Goal: Information Seeking & Learning: Learn about a topic

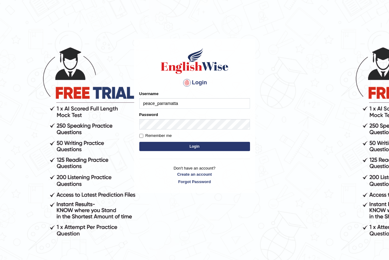
type input "peace_parramatta"
click at [160, 143] on button "Login" at bounding box center [194, 146] width 111 height 9
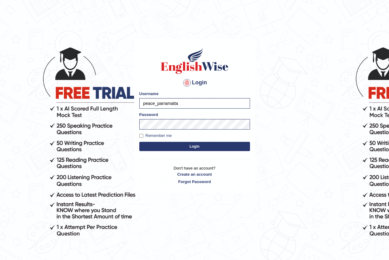
click at [159, 144] on button "Login" at bounding box center [194, 146] width 111 height 9
click at [193, 147] on button "Login" at bounding box center [194, 146] width 111 height 9
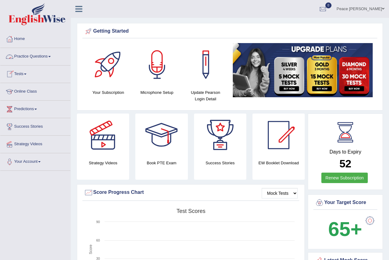
click at [50, 56] on link "Practice Questions" at bounding box center [35, 55] width 70 height 15
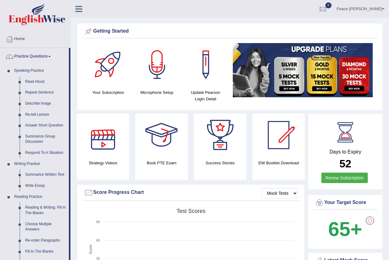
click at [106, 154] on div at bounding box center [103, 134] width 43 height 43
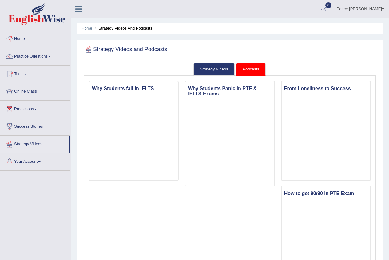
click at [44, 56] on link "Practice Questions" at bounding box center [35, 55] width 70 height 15
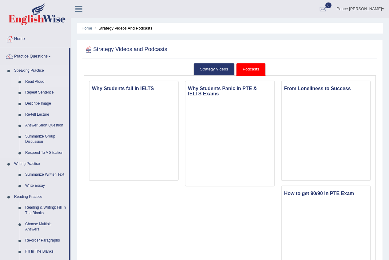
click at [35, 80] on link "Read Aloud" at bounding box center [45, 81] width 46 height 11
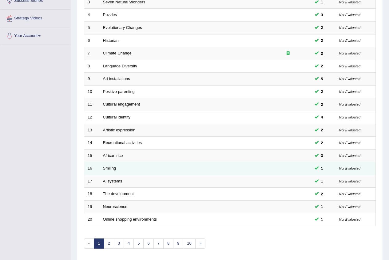
scroll to position [147, 0]
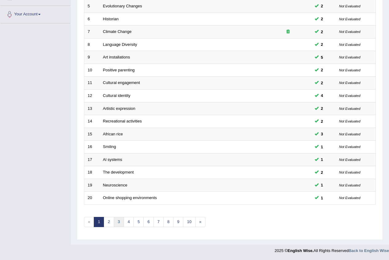
click at [120, 224] on link "3" at bounding box center [119, 222] width 10 height 10
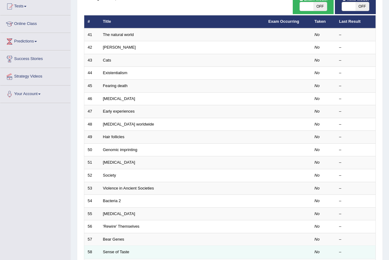
scroll to position [147, 0]
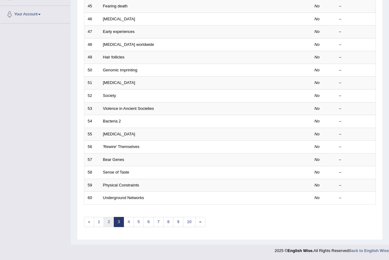
click at [111, 221] on link "2" at bounding box center [109, 222] width 10 height 10
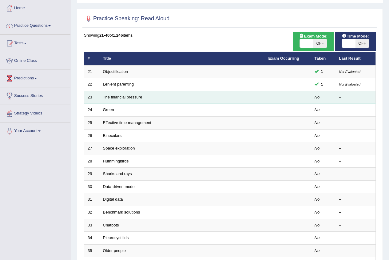
click at [120, 98] on link "The financial pressure" at bounding box center [122, 97] width 39 height 5
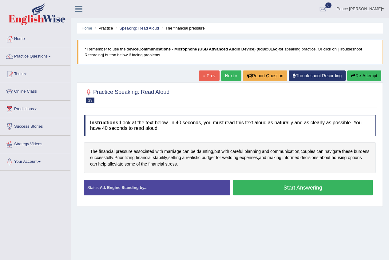
click at [276, 189] on button "Start Answering" at bounding box center [303, 188] width 140 height 16
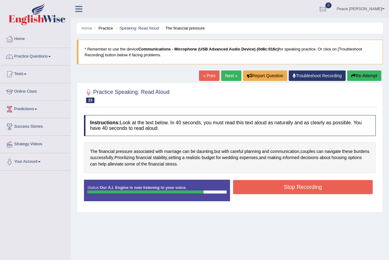
click at [345, 185] on button "Stop Recording" at bounding box center [303, 187] width 140 height 14
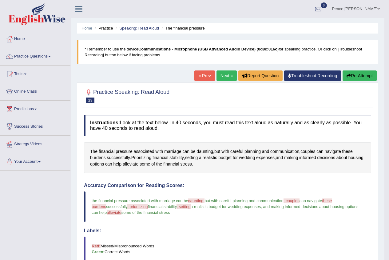
click at [221, 78] on link "Next »" at bounding box center [227, 75] width 20 height 10
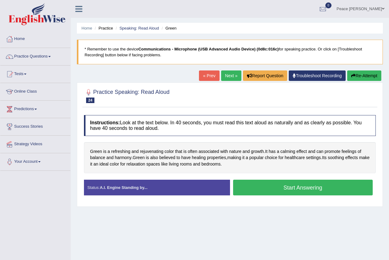
click at [259, 193] on button "Start Answering" at bounding box center [303, 188] width 140 height 16
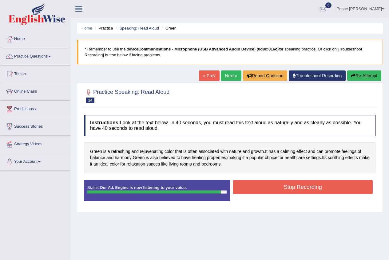
click at [257, 184] on button "Stop Recording" at bounding box center [303, 187] width 140 height 14
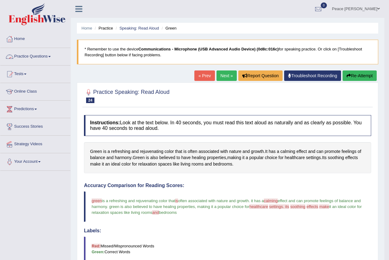
click at [50, 58] on link "Practice Questions" at bounding box center [35, 55] width 70 height 15
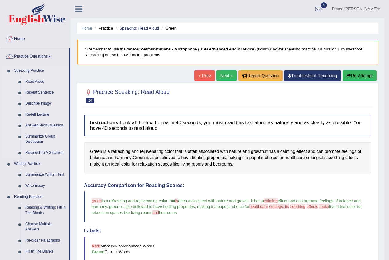
click at [42, 113] on link "Re-tell Lecture" at bounding box center [45, 114] width 46 height 11
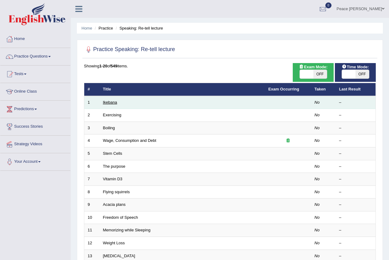
click at [114, 104] on link "Ikebana" at bounding box center [110, 102] width 14 height 5
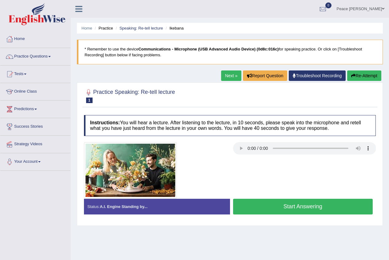
click at [272, 206] on button "Start Answering" at bounding box center [303, 207] width 140 height 16
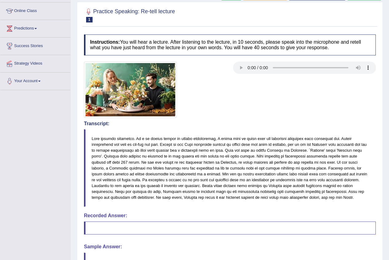
scroll to position [151, 0]
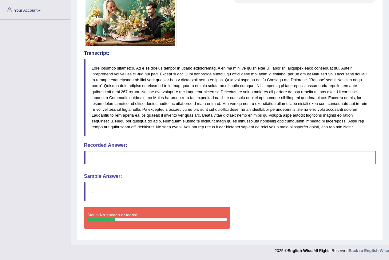
click at [138, 159] on blockquote at bounding box center [230, 157] width 292 height 13
click at [138, 157] on blockquote at bounding box center [230, 157] width 292 height 13
click at [105, 175] on h4 "Sample Answer:" at bounding box center [230, 176] width 292 height 6
click at [86, 188] on blockquote "." at bounding box center [230, 191] width 292 height 19
click at [122, 188] on blockquote "." at bounding box center [230, 191] width 292 height 19
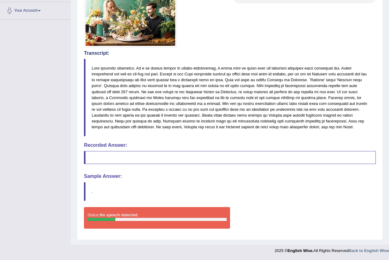
click at [97, 187] on blockquote "." at bounding box center [230, 191] width 292 height 19
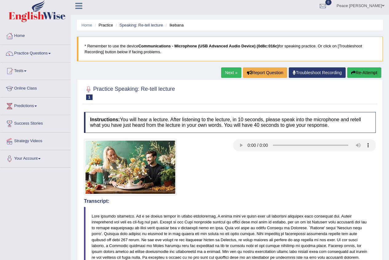
scroll to position [0, 0]
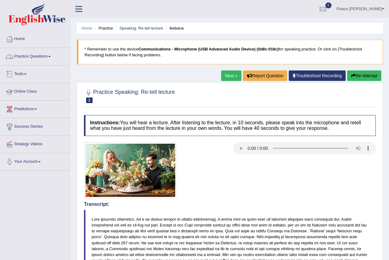
click at [35, 59] on link "Practice Questions" at bounding box center [35, 55] width 70 height 15
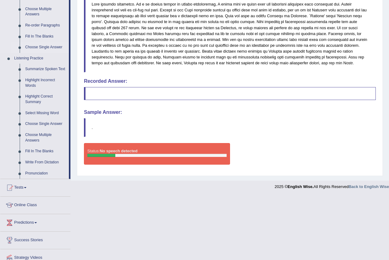
scroll to position [215, 0]
click at [41, 173] on link "Pronunciation" at bounding box center [45, 173] width 46 height 11
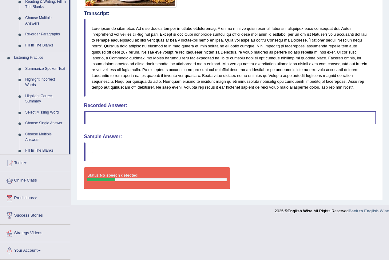
scroll to position [191, 0]
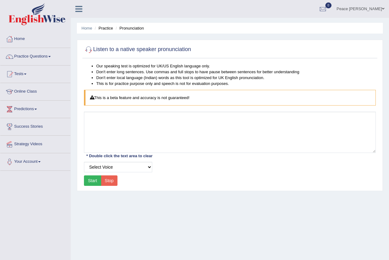
click at [97, 181] on button "Start" at bounding box center [92, 180] width 17 height 10
click at [114, 169] on select "Select Voice UK English Female UK English Male" at bounding box center [118, 167] width 68 height 10
click at [84, 162] on select "Select Voice UK English Female UK English Male" at bounding box center [118, 167] width 68 height 10
click at [93, 181] on button "Start" at bounding box center [92, 180] width 17 height 10
click at [93, 177] on button "Start" at bounding box center [92, 180] width 17 height 10
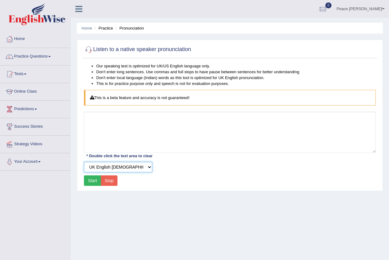
click at [123, 167] on select "Select Voice UK English Female UK English Male" at bounding box center [118, 167] width 68 height 10
select select "3"
click at [84, 162] on select "Select Voice UK English Female UK English Male" at bounding box center [118, 167] width 68 height 10
click at [93, 178] on button "Start" at bounding box center [92, 180] width 17 height 10
click at [112, 181] on button "Stop" at bounding box center [109, 180] width 17 height 10
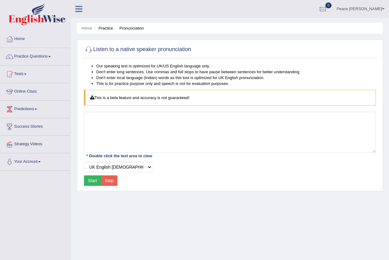
click at [95, 181] on button "Start" at bounding box center [92, 180] width 17 height 10
click at [109, 101] on div "This is a beta feature and accuracy is not guaranteed!" at bounding box center [230, 98] width 292 height 16
click at [38, 58] on link "Practice Questions" at bounding box center [35, 55] width 70 height 15
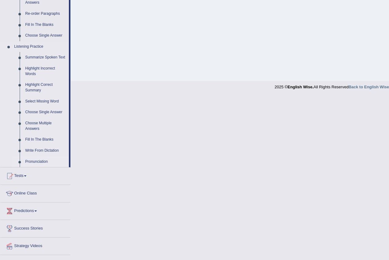
scroll to position [240, 0]
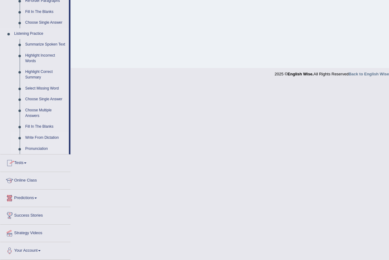
click at [41, 138] on link "Write From Dictation" at bounding box center [45, 137] width 46 height 11
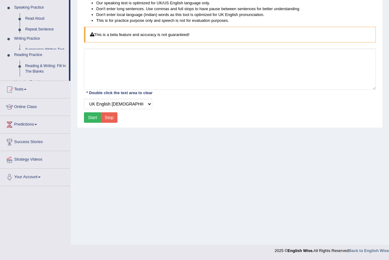
scroll to position [63, 0]
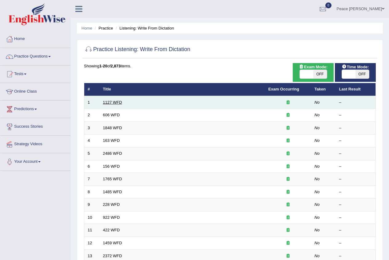
click at [110, 102] on link "1127 WFD" at bounding box center [112, 102] width 19 height 5
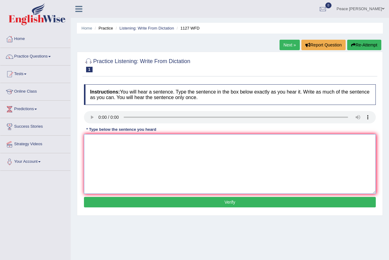
click at [105, 140] on textarea at bounding box center [230, 164] width 292 height 60
type textarea "A university degree is a requirement to enter many"
click at [221, 204] on button "Verify" at bounding box center [230, 202] width 292 height 10
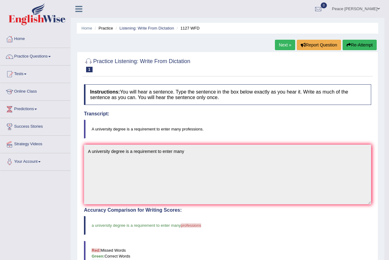
click at [281, 46] on link "Next »" at bounding box center [285, 45] width 20 height 10
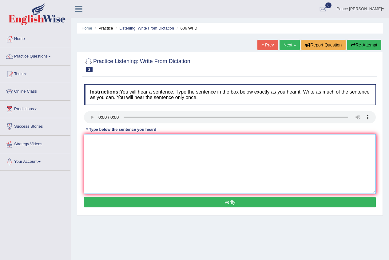
click at [103, 150] on textarea at bounding box center [230, 164] width 292 height 60
type textarea "Student will study the language in [GEOGRAPHIC_DATA] and [GEOGRAPHIC_DATA]."
click at [173, 200] on button "Verify" at bounding box center [230, 202] width 292 height 10
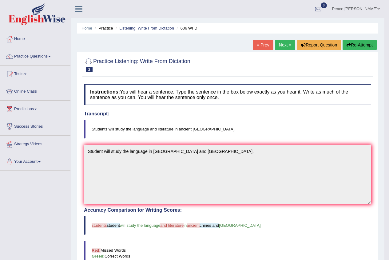
click at [281, 45] on link "Next »" at bounding box center [285, 45] width 20 height 10
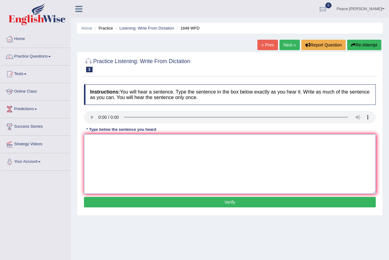
click at [123, 146] on textarea at bounding box center [230, 164] width 292 height 60
type textarea "Student must provide a valid identification to entrol in this course."
click at [203, 199] on button "Verify" at bounding box center [230, 202] width 292 height 10
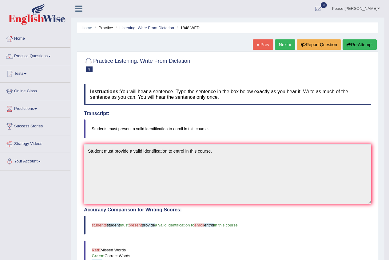
scroll to position [31, 0]
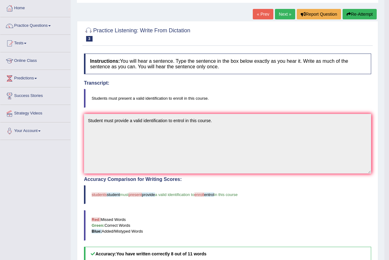
click at [280, 15] on link "Next »" at bounding box center [285, 14] width 20 height 10
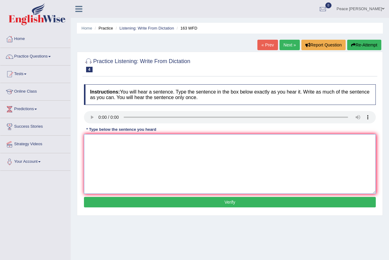
click at [142, 169] on textarea at bounding box center [230, 164] width 292 height 60
type textarea "A number of assignment will be"
click at [193, 198] on button "Verify" at bounding box center [230, 202] width 292 height 10
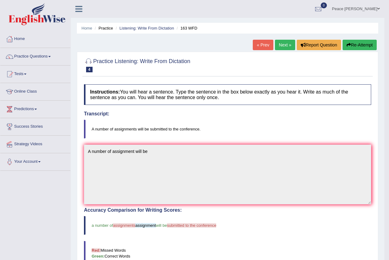
click at [282, 50] on link "Next »" at bounding box center [285, 45] width 20 height 10
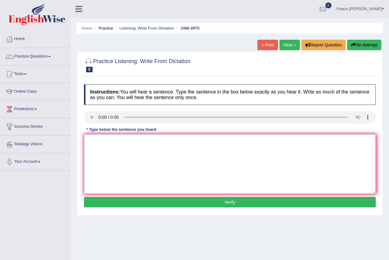
click at [113, 158] on textarea at bounding box center [230, 164] width 292 height 60
type textarea "It is quite clear that our facial expressions are differrent across the world."
click at [193, 202] on button "Verify" at bounding box center [230, 202] width 292 height 10
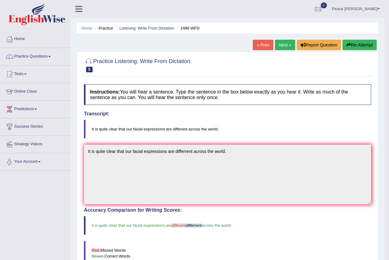
click at [284, 46] on link "Next »" at bounding box center [285, 45] width 20 height 10
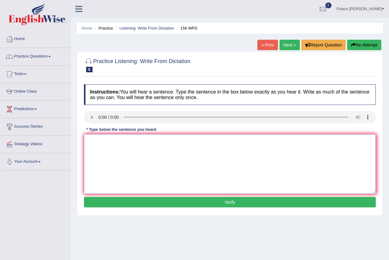
click at [106, 144] on textarea at bounding box center [230, 164] width 292 height 60
type textarea "All of the assignments are due by [DATE]."
click at [226, 208] on div "Instructions: You will hear a sentence. Type the sentence in the box below exac…" at bounding box center [229, 146] width 295 height 131
click at [226, 205] on button "Verify" at bounding box center [230, 202] width 292 height 10
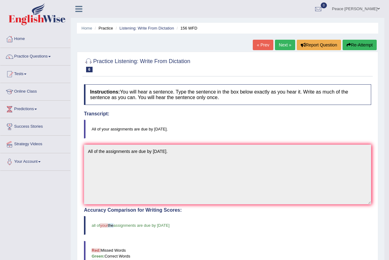
click at [281, 45] on link "Next »" at bounding box center [285, 45] width 20 height 10
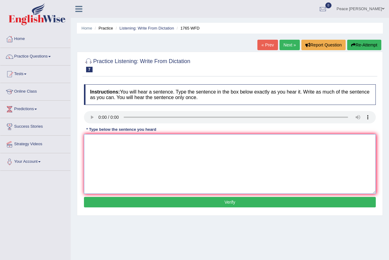
click at [108, 147] on textarea at bounding box center [230, 164] width 292 height 60
type textarea "Applications forms for shared accommodations must be completed [DATE] in advanc…"
click at [222, 203] on button "Verify" at bounding box center [230, 202] width 292 height 10
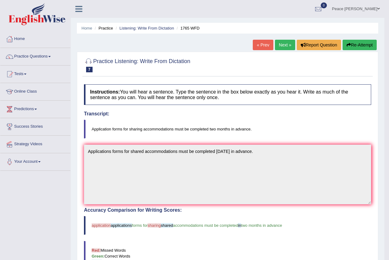
click at [280, 45] on link "Next »" at bounding box center [285, 45] width 20 height 10
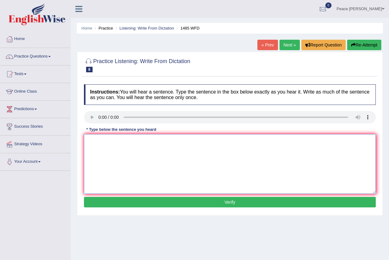
click at [107, 149] on textarea at bounding box center [230, 164] width 292 height 60
click at [356, 42] on button "Re-Attempt" at bounding box center [364, 45] width 34 height 10
click at [108, 143] on textarea at bounding box center [230, 164] width 292 height 60
click at [289, 46] on link "Next »" at bounding box center [290, 45] width 20 height 10
click at [109, 147] on textarea at bounding box center [230, 164] width 292 height 60
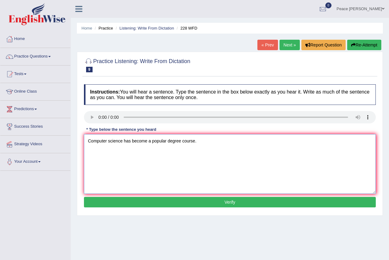
type textarea "Computer science has become a popular degree course."
click at [177, 204] on button "Verify" at bounding box center [230, 202] width 292 height 10
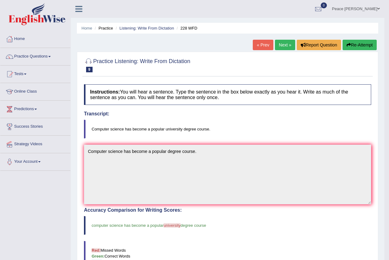
click at [281, 42] on link "Next »" at bounding box center [285, 45] width 20 height 10
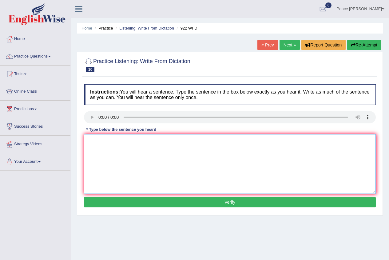
click at [117, 158] on textarea at bounding box center [230, 164] width 292 height 60
type textarea "Students intending to attend the confre"
click at [292, 47] on link "Next »" at bounding box center [290, 45] width 20 height 10
click at [22, 62] on link "Practice Questions" at bounding box center [35, 55] width 70 height 15
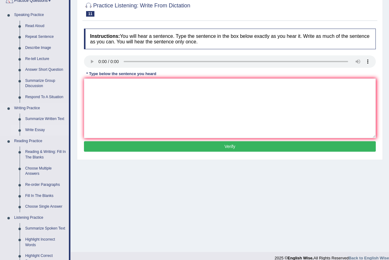
scroll to position [55, 0]
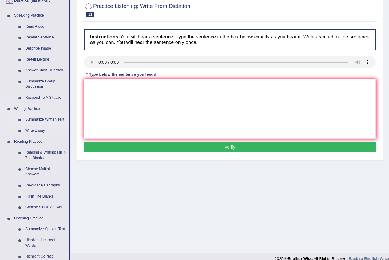
click at [33, 117] on link "Summarize Written Text" at bounding box center [45, 119] width 46 height 11
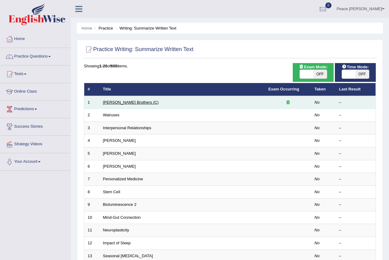
click at [115, 102] on link "[PERSON_NAME] Brothers (C)" at bounding box center [131, 102] width 56 height 5
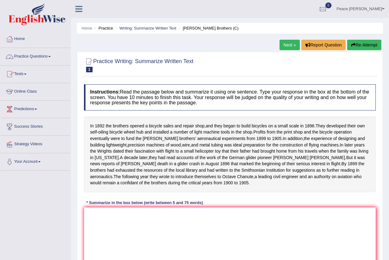
click at [48, 59] on link "Practice Questions" at bounding box center [35, 55] width 70 height 15
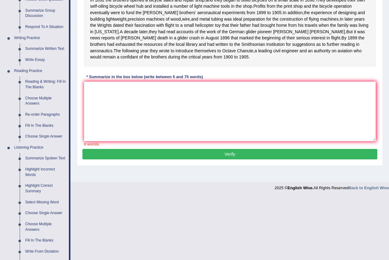
scroll to position [123, 0]
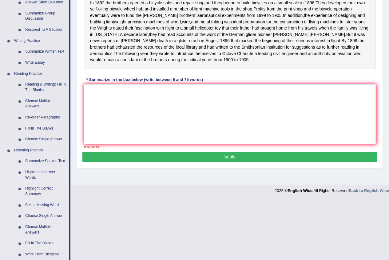
click at [35, 171] on link "Highlight Incorrect Words" at bounding box center [45, 175] width 46 height 16
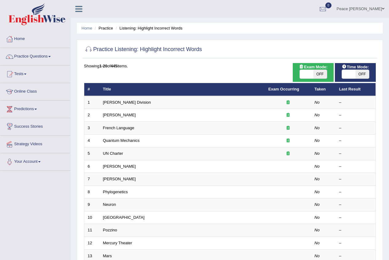
click at [107, 101] on link "[PERSON_NAME] Division" at bounding box center [127, 102] width 48 height 5
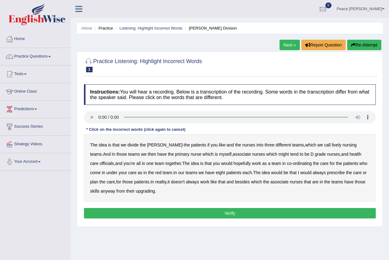
click at [370, 41] on button "Re-Attempt" at bounding box center [364, 45] width 34 height 10
click at [332, 144] on b "lively" at bounding box center [337, 144] width 10 height 5
click at [287, 42] on link "Next »" at bounding box center [290, 45] width 20 height 10
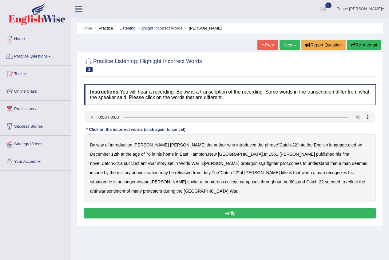
click at [283, 160] on div "By way of introduction , [PERSON_NAME] , the author who introduced the phrase "…" at bounding box center [230, 168] width 292 height 68
click at [158, 170] on b "administration" at bounding box center [145, 172] width 27 height 5
click at [106, 179] on b "situation" at bounding box center [98, 181] width 16 height 5
click at [346, 182] on b "reflect" at bounding box center [352, 181] width 12 height 5
click at [217, 208] on button "Verify" at bounding box center [230, 213] width 292 height 10
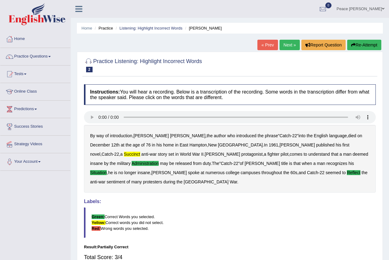
click at [289, 47] on link "Next »" at bounding box center [290, 45] width 20 height 10
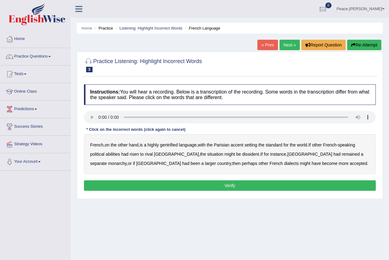
click at [175, 145] on b "gentrified" at bounding box center [169, 144] width 18 height 5
click at [116, 154] on b "abilities" at bounding box center [113, 154] width 14 height 5
click at [229, 184] on button "Verify" at bounding box center [230, 185] width 292 height 10
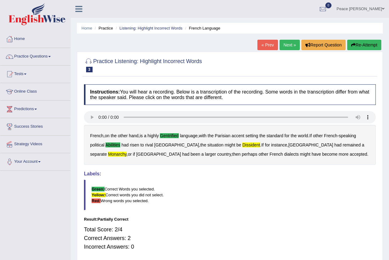
click at [286, 44] on link "Next »" at bounding box center [290, 45] width 20 height 10
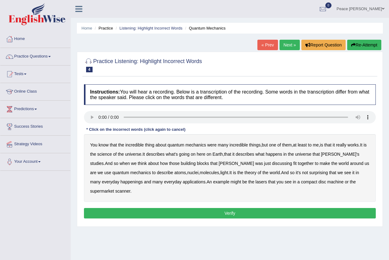
click at [109, 153] on b "science" at bounding box center [104, 154] width 14 height 5
click at [272, 163] on b "discussing" at bounding box center [282, 163] width 20 height 5
click at [121, 182] on b "happenings" at bounding box center [132, 181] width 22 height 5
click at [327, 180] on b "machine" at bounding box center [335, 181] width 16 height 5
click at [228, 208] on button "Verify" at bounding box center [230, 213] width 292 height 10
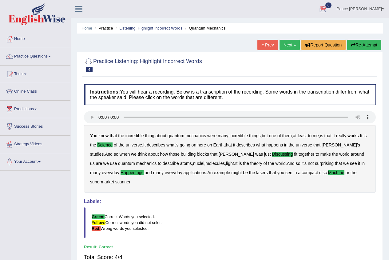
click at [286, 43] on link "Next »" at bounding box center [290, 45] width 20 height 10
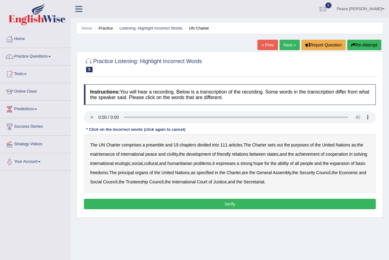
click at [128, 144] on b "comprises" at bounding box center [132, 144] width 20 height 5
click at [135, 143] on b "comprises" at bounding box center [132, 144] width 20 height 5
click at [171, 154] on b "civility" at bounding box center [172, 154] width 11 height 5
click at [130, 163] on b "ecologic" at bounding box center [123, 163] width 16 height 5
click at [289, 163] on b "ability" at bounding box center [283, 163] width 11 height 5
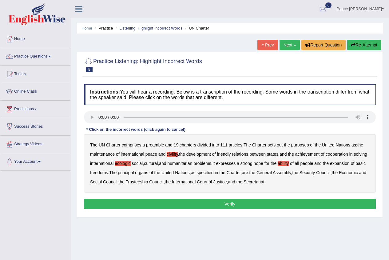
click at [229, 205] on button "Verify" at bounding box center [230, 204] width 292 height 10
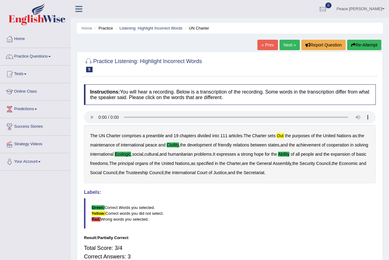
click at [287, 45] on link "Next »" at bounding box center [290, 45] width 20 height 10
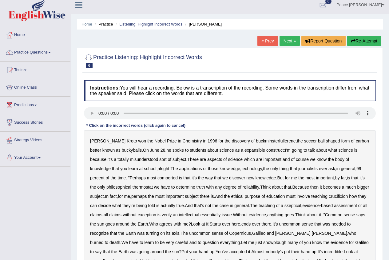
scroll to position [31, 0]
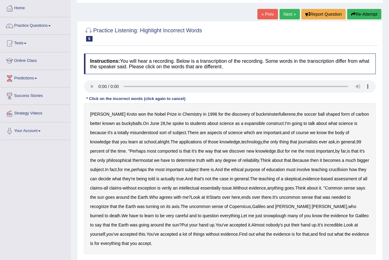
click at [247, 124] on b "expansible" at bounding box center [255, 123] width 21 height 5
click at [133, 160] on b "thermostat" at bounding box center [143, 160] width 20 height 5
click at [341, 169] on b "crucifixion" at bounding box center [338, 169] width 19 height 5
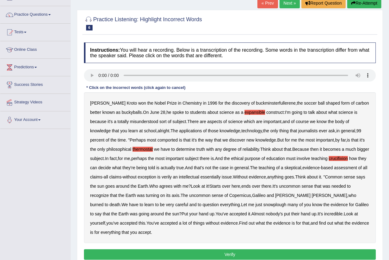
scroll to position [62, 0]
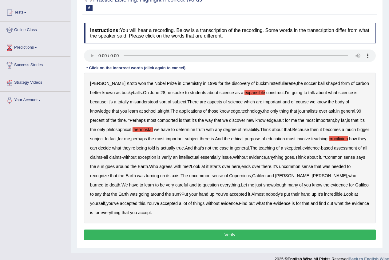
click at [172, 157] on b "verily" at bounding box center [167, 157] width 10 height 5
click at [237, 176] on b "Copernicus" at bounding box center [240, 175] width 22 height 5
click at [241, 173] on b "Copernicus" at bounding box center [240, 175] width 22 height 5
click at [263, 185] on b "snowplough" at bounding box center [274, 184] width 23 height 5
click at [256, 185] on b "just" at bounding box center [259, 184] width 7 height 5
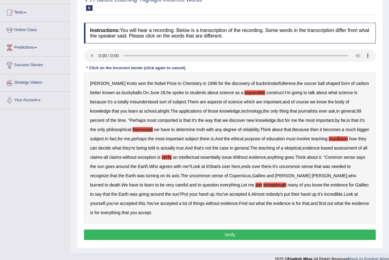
click at [256, 185] on b "just" at bounding box center [259, 184] width 7 height 5
click at [188, 234] on button "Verify" at bounding box center [230, 234] width 292 height 10
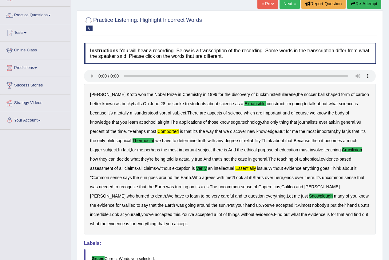
scroll to position [0, 0]
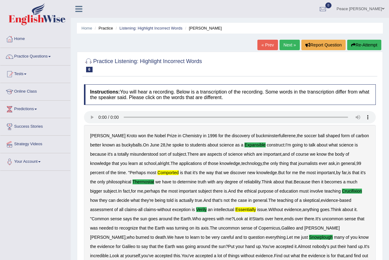
click at [292, 44] on link "Next »" at bounding box center [290, 45] width 20 height 10
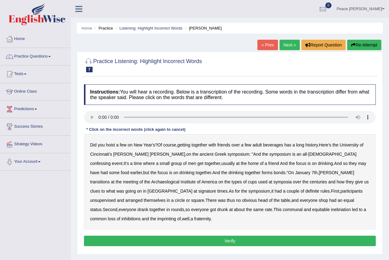
click at [111, 161] on b "confessing" at bounding box center [100, 163] width 21 height 5
click at [216, 189] on b "signature" at bounding box center [207, 191] width 18 height 5
click at [116, 198] on b "unsupervised" at bounding box center [103, 200] width 26 height 5
click at [141, 216] on b "inhibitions" at bounding box center [130, 218] width 19 height 5
click at [238, 236] on button "Verify" at bounding box center [230, 241] width 292 height 10
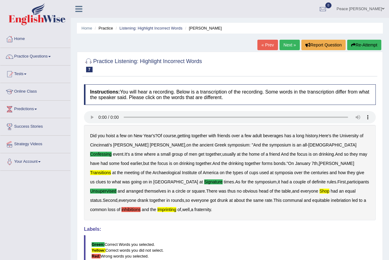
click at [296, 41] on link "Next »" at bounding box center [290, 45] width 20 height 10
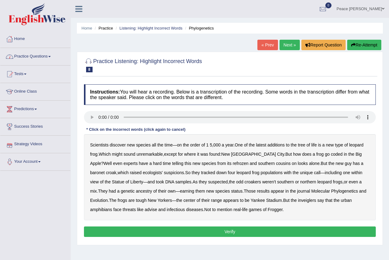
click at [44, 54] on link "Practice Questions" at bounding box center [35, 55] width 70 height 15
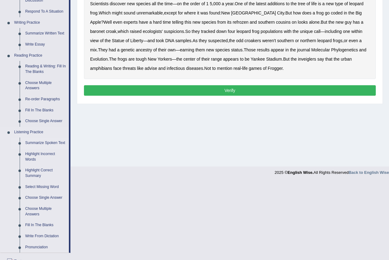
scroll to position [154, 0]
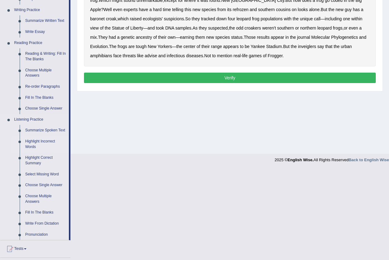
click at [41, 140] on link "Highlight Incorrect Words" at bounding box center [45, 144] width 46 height 16
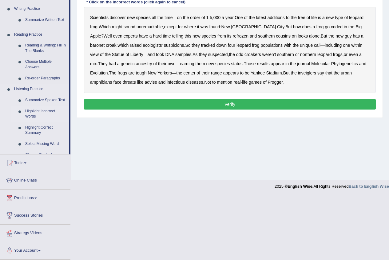
scroll to position [63, 0]
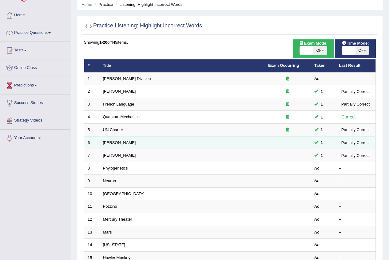
scroll to position [31, 0]
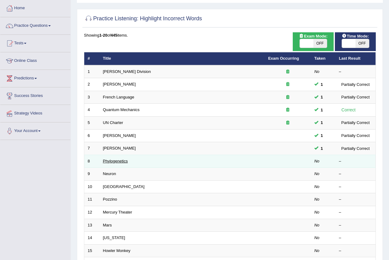
click at [118, 160] on link "Phylogenetics" at bounding box center [115, 161] width 25 height 5
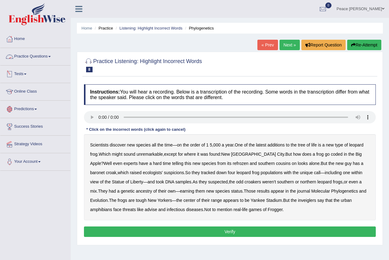
click at [26, 54] on link "Practice Questions" at bounding box center [35, 55] width 70 height 15
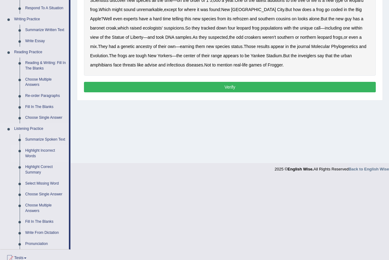
scroll to position [154, 0]
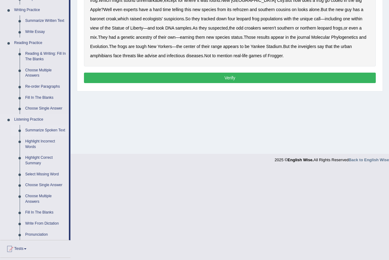
click at [52, 130] on link "Summarize Spoken Text" at bounding box center [45, 130] width 46 height 11
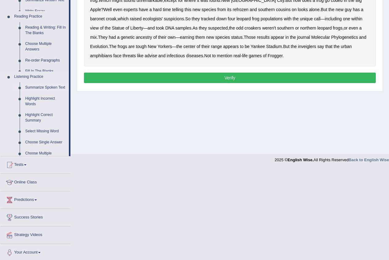
scroll to position [63, 0]
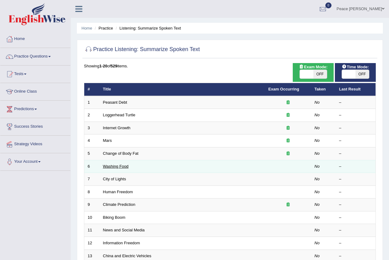
click at [124, 165] on link "Washing Food" at bounding box center [116, 166] width 26 height 5
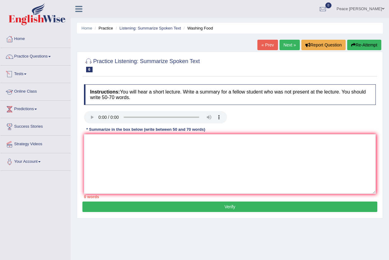
click at [27, 73] on link "Tests" at bounding box center [35, 73] width 70 height 15
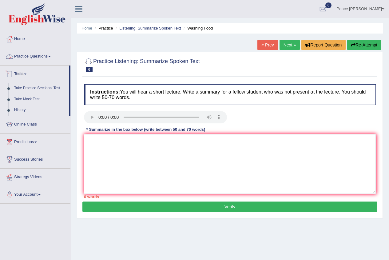
click at [38, 58] on link "Practice Questions" at bounding box center [35, 55] width 70 height 15
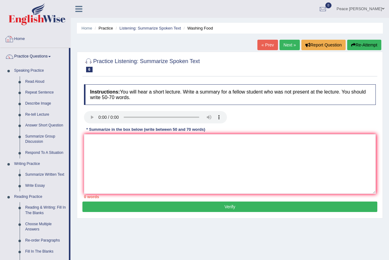
click at [22, 41] on link "Home" at bounding box center [35, 37] width 70 height 15
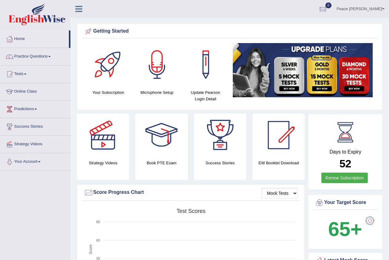
click at [167, 138] on div at bounding box center [161, 134] width 43 height 43
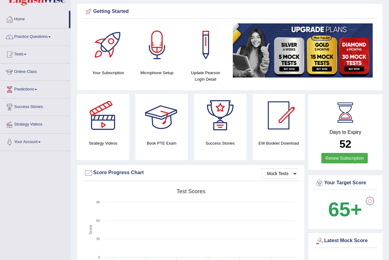
scroll to position [31, 0]
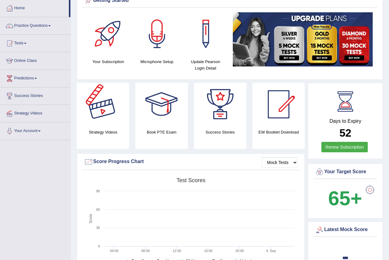
click at [108, 119] on div at bounding box center [103, 104] width 43 height 43
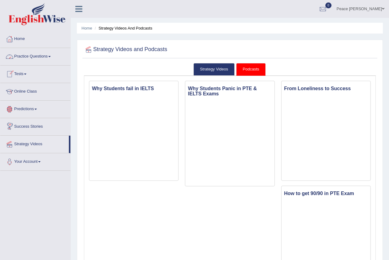
click at [44, 52] on link "Practice Questions" at bounding box center [35, 55] width 70 height 15
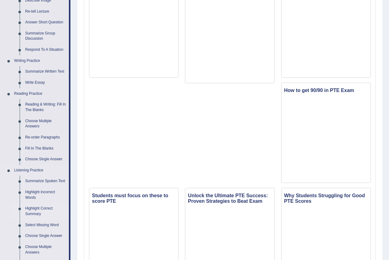
scroll to position [92, 0]
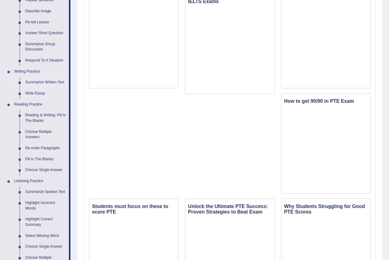
click at [39, 79] on link "Summarize Written Text" at bounding box center [45, 82] width 46 height 11
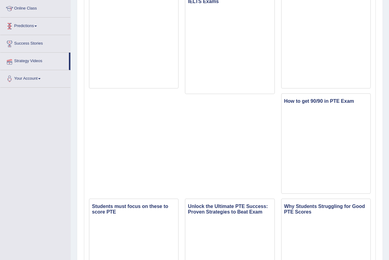
scroll to position [120, 0]
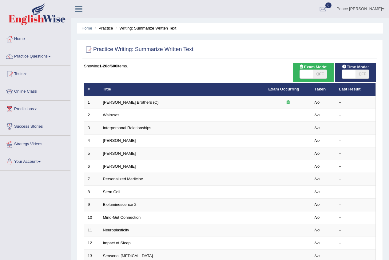
click at [117, 100] on link "[PERSON_NAME] Brothers (C)" at bounding box center [131, 102] width 56 height 5
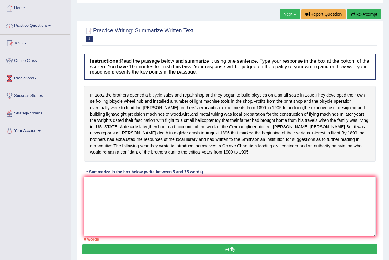
drag, startPoint x: 203, startPoint y: 96, endPoint x: 158, endPoint y: 97, distance: 45.2
click at [158, 97] on div "In 1892 the brothers opened a bicycle sales and repair shop , and they began to…" at bounding box center [230, 124] width 292 height 76
click at [115, 203] on textarea at bounding box center [230, 207] width 292 height 60
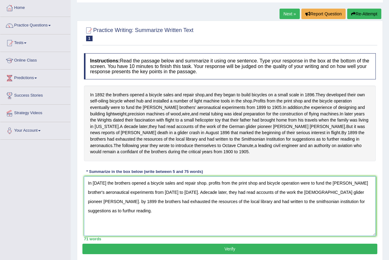
scroll to position [63, 0]
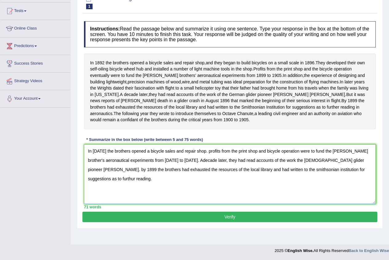
type textarea "In 1892 the brothers opened a bicycle sales and repair shop. profits from the p…"
click at [221, 222] on button "Verify" at bounding box center [229, 217] width 295 height 10
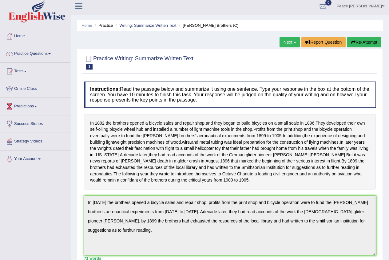
scroll to position [0, 0]
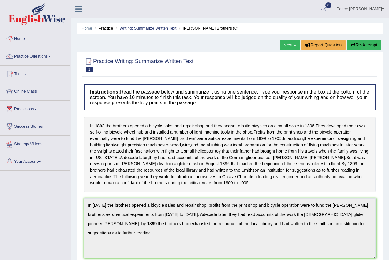
click at [292, 43] on link "Next »" at bounding box center [290, 45] width 20 height 10
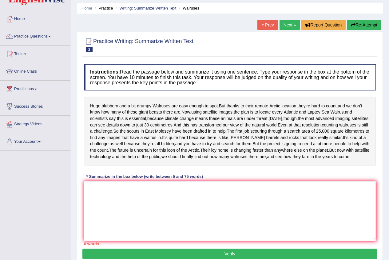
scroll to position [31, 0]
